Goal: Transaction & Acquisition: Purchase product/service

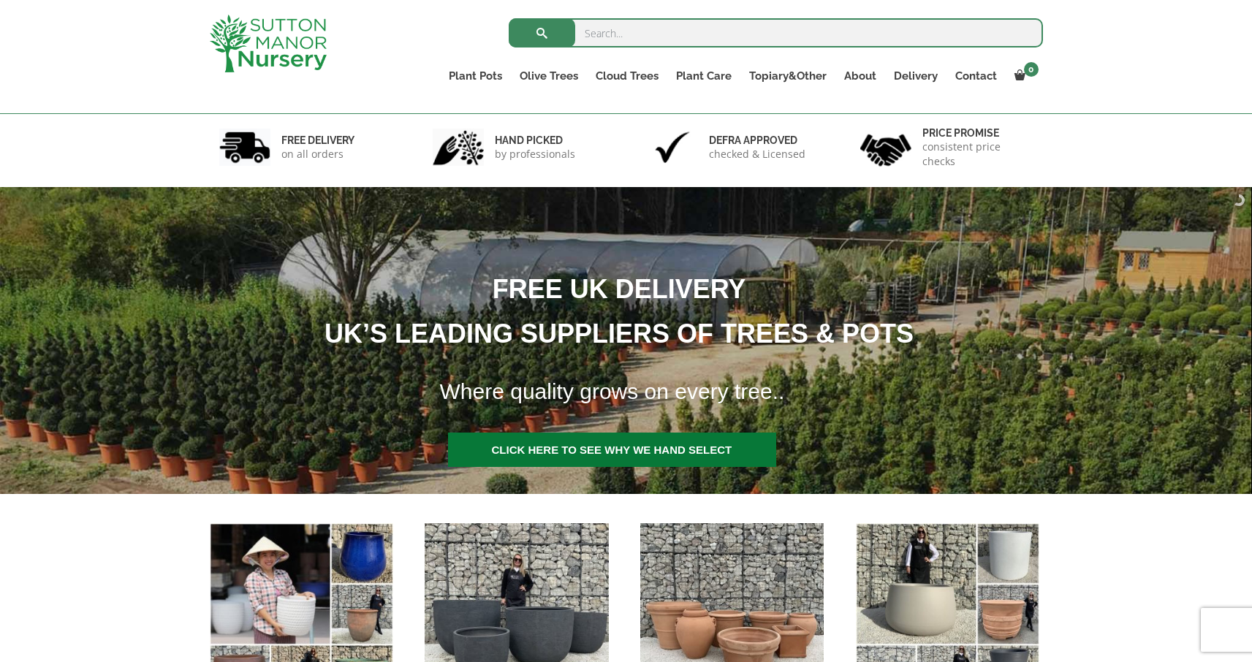
scroll to position [272, 0]
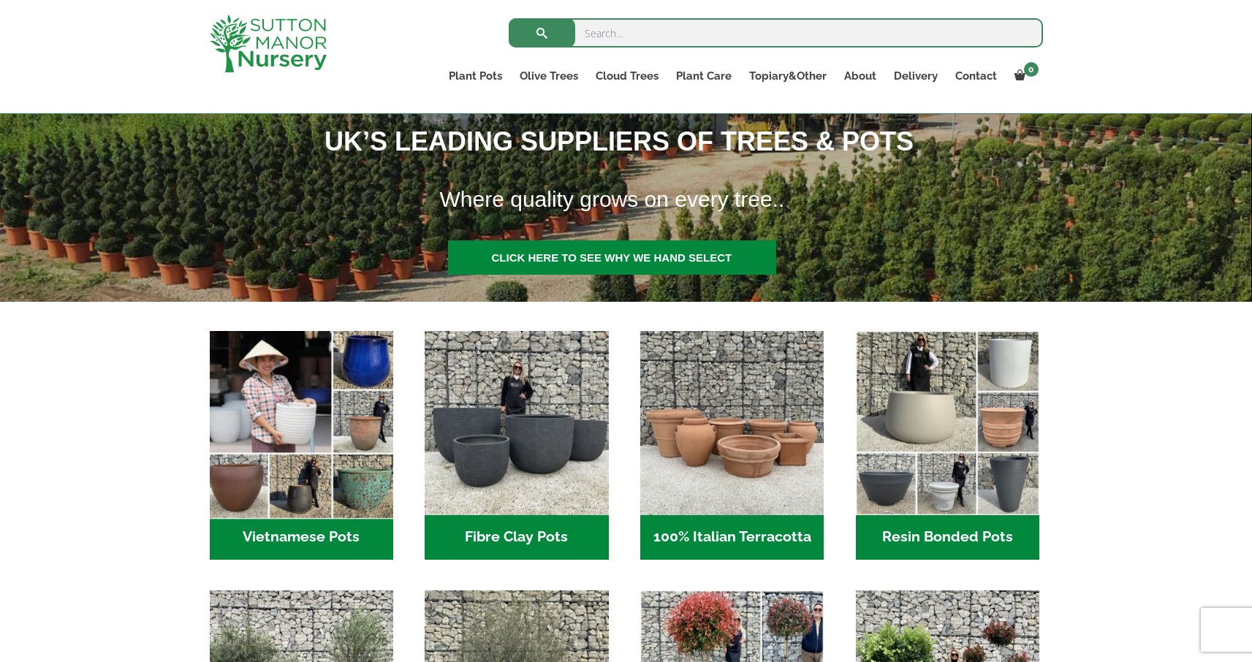
click at [308, 455] on img "Visit product category Vietnamese Pots" at bounding box center [301, 423] width 193 height 193
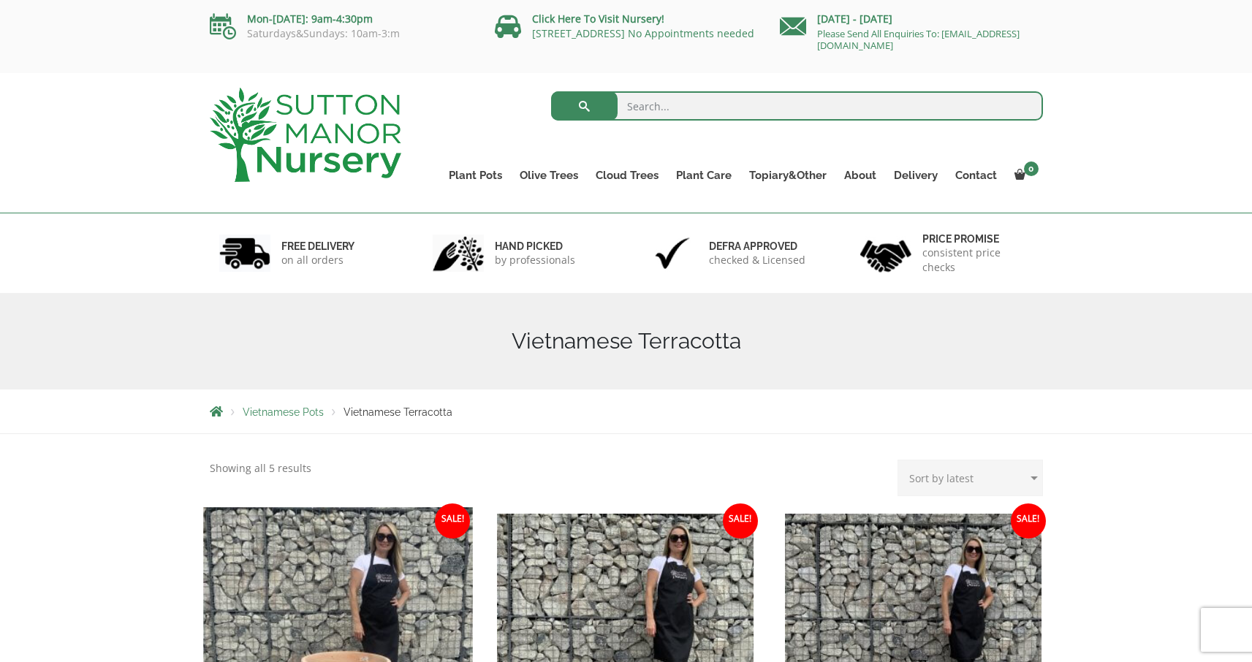
click at [394, 550] on img at bounding box center [337, 641] width 269 height 269
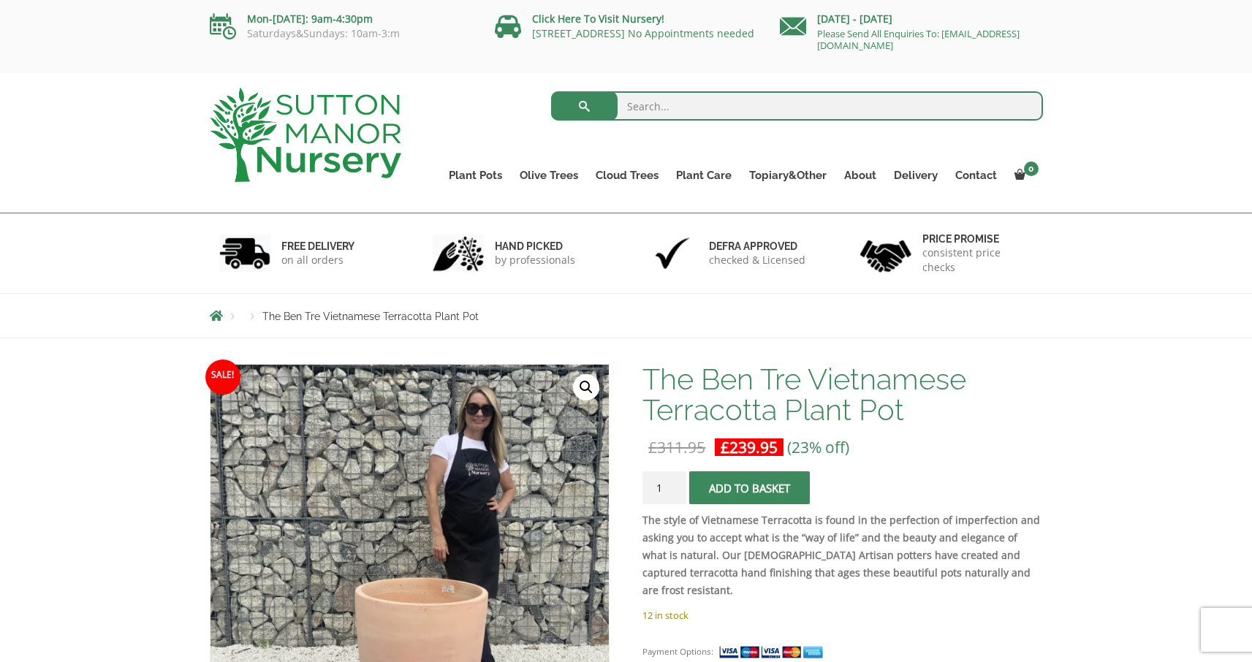
click at [750, 488] on span "submit" at bounding box center [750, 488] width 0 height 0
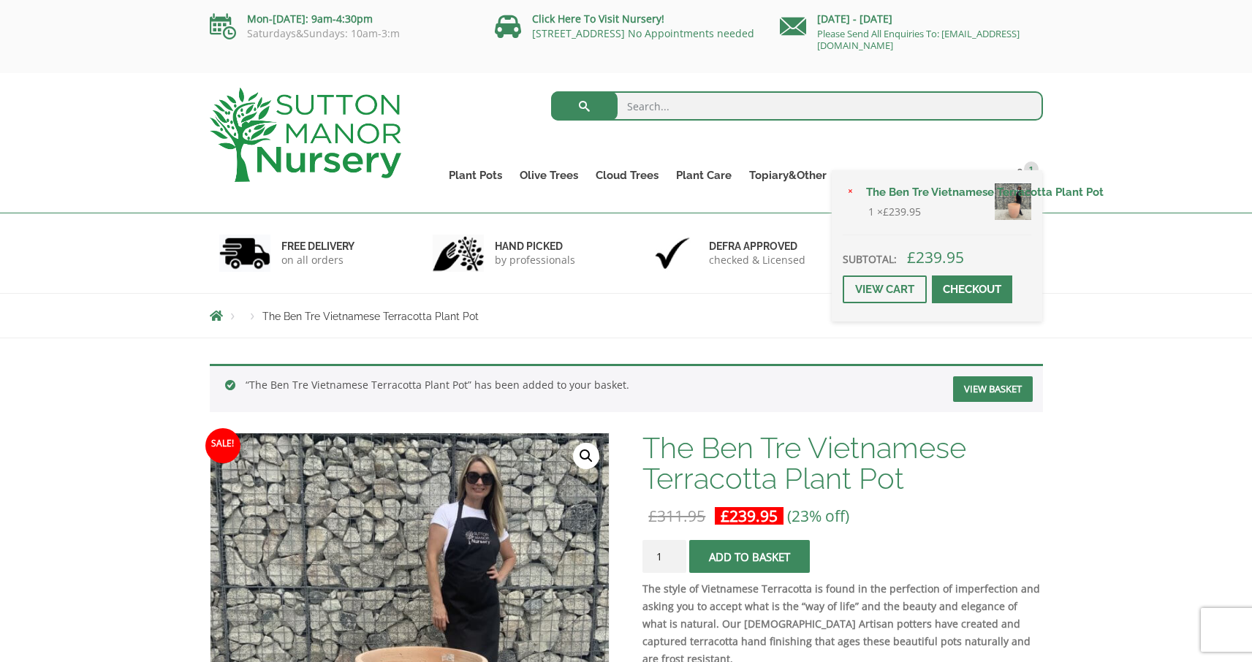
click at [972, 289] on span at bounding box center [972, 289] width 0 height 0
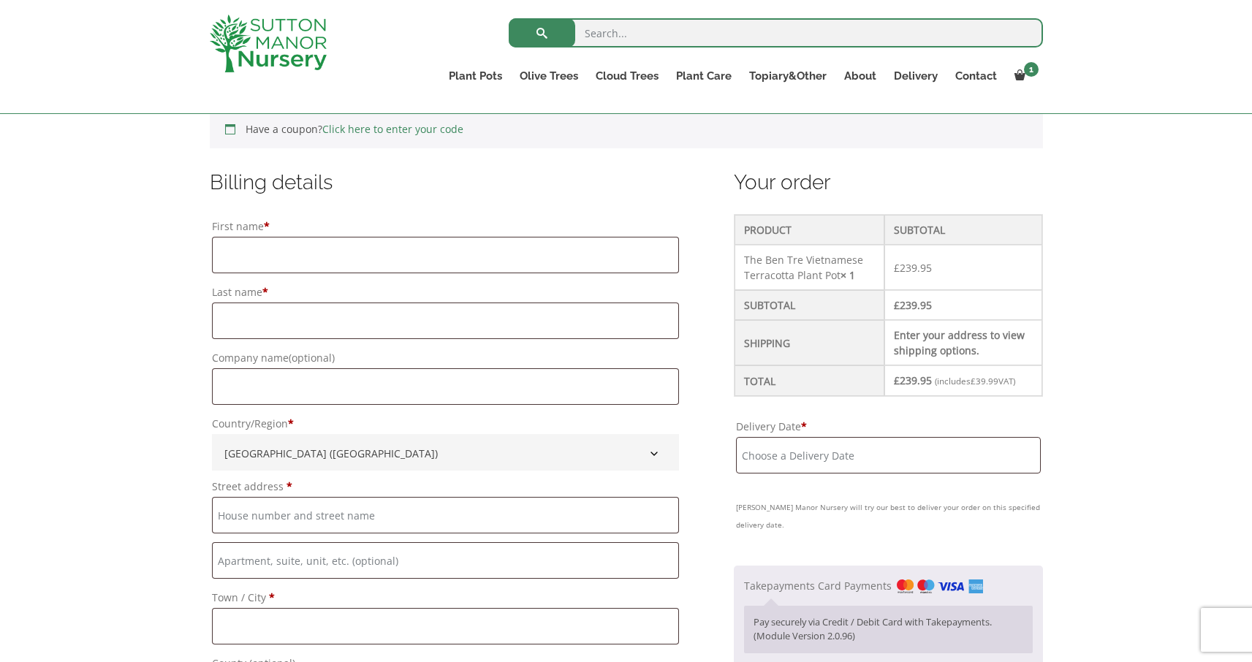
scroll to position [629, 0]
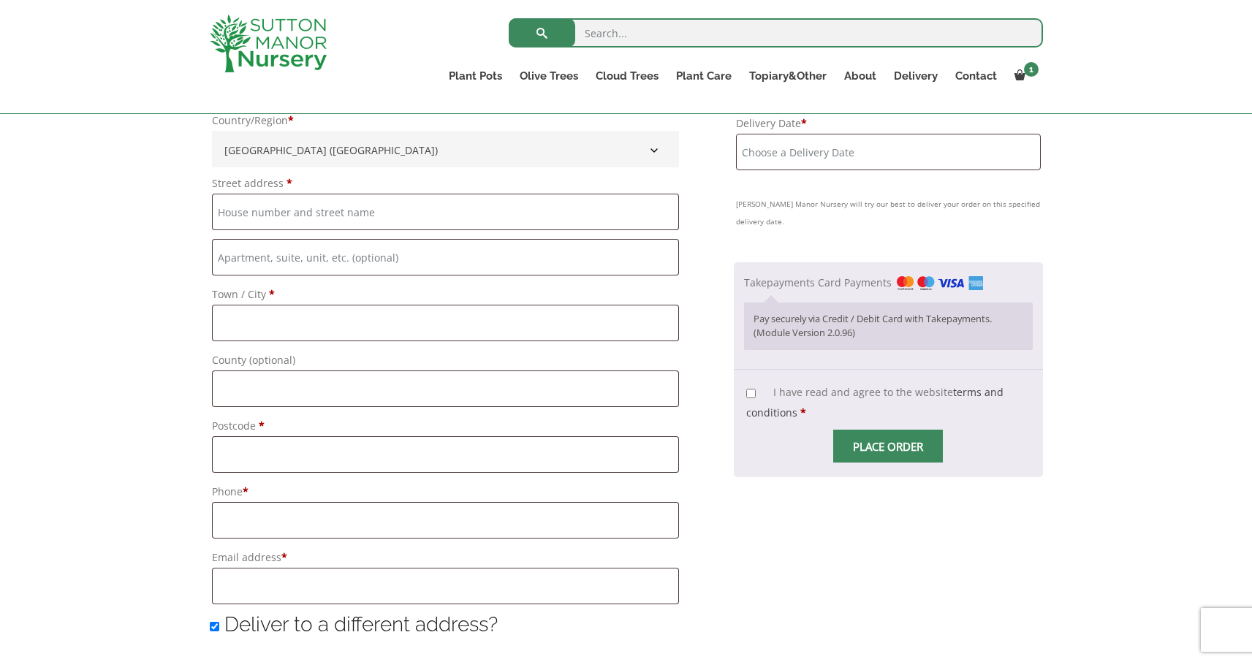
click at [888, 447] on span "Checkout" at bounding box center [888, 447] width 0 height 0
click at [908, 446] on input "Place order" at bounding box center [888, 446] width 110 height 33
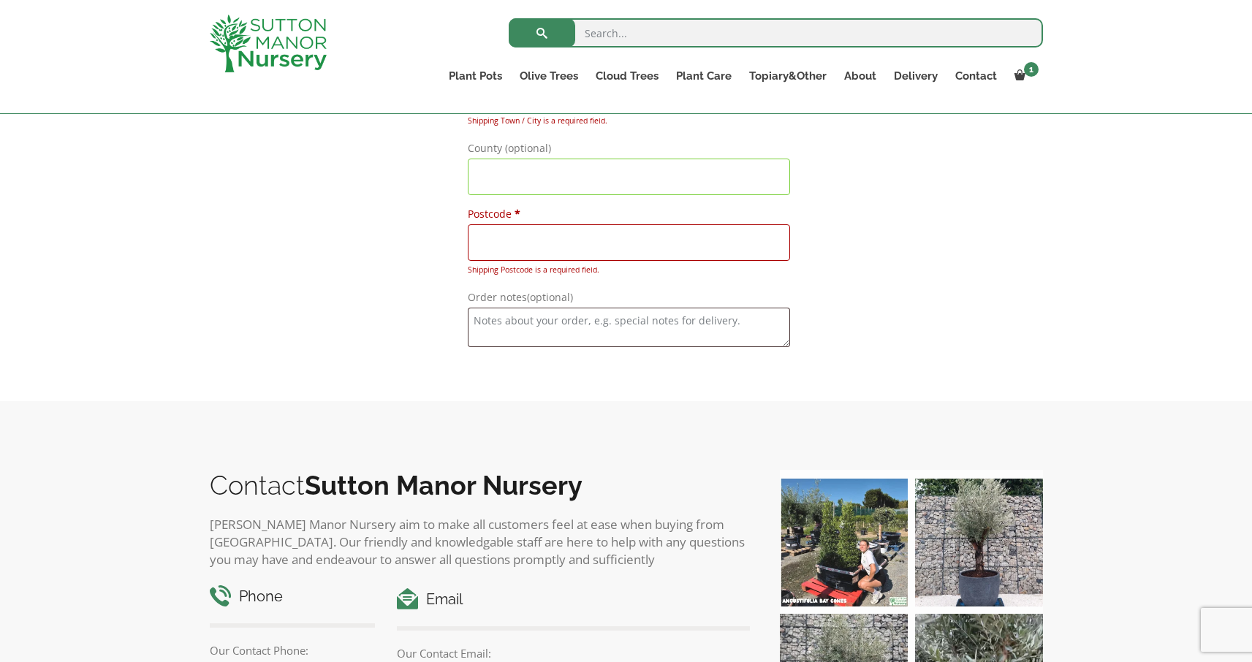
scroll to position [1998, 0]
